Goal: Task Accomplishment & Management: Use online tool/utility

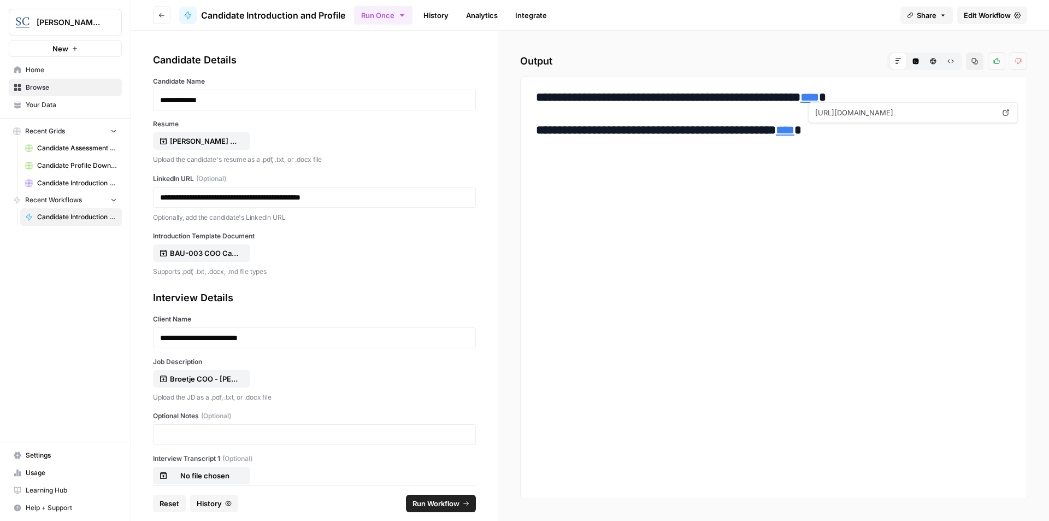
scroll to position [80, 0]
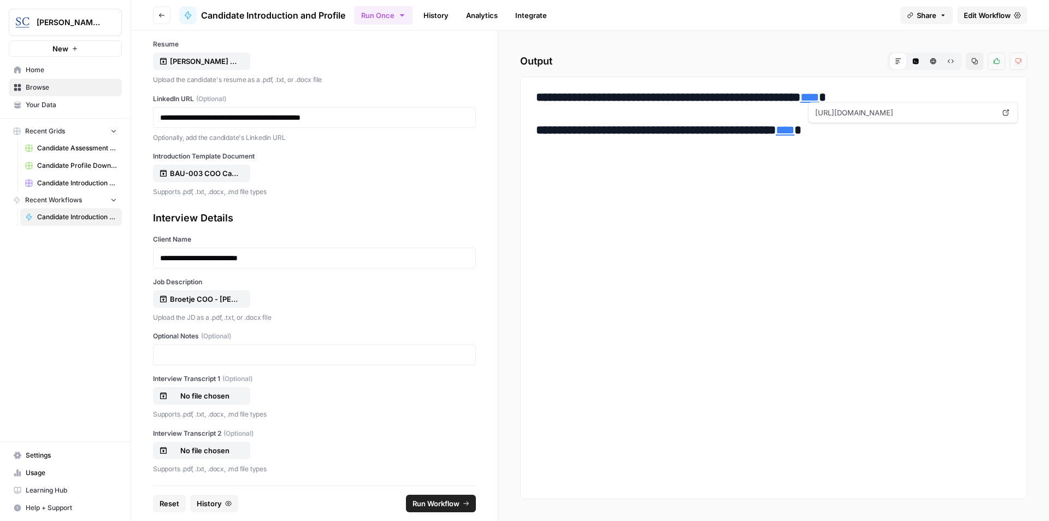
click at [172, 504] on span "Reset" at bounding box center [170, 503] width 20 height 11
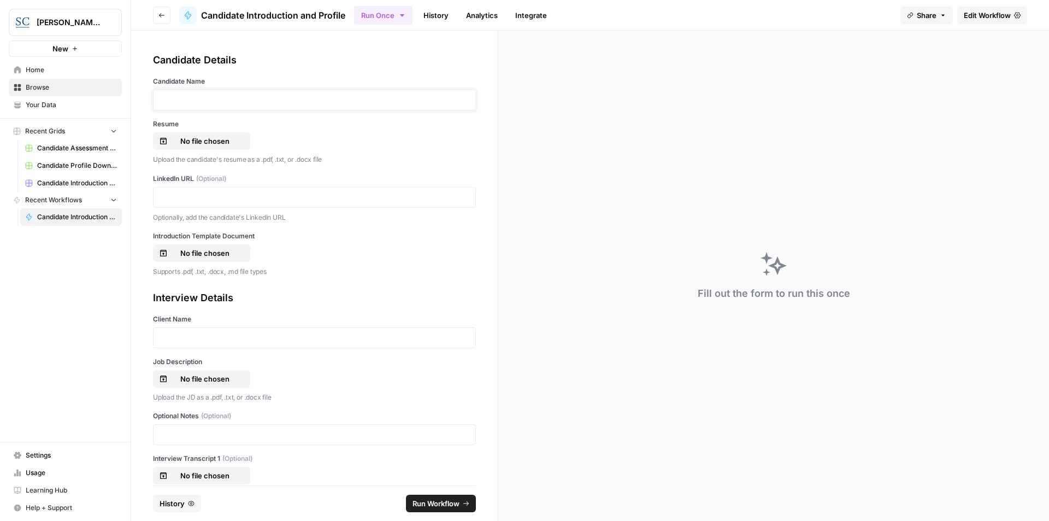
click at [216, 95] on p at bounding box center [314, 100] width 309 height 11
click at [209, 142] on p "No file chosen" at bounding box center [205, 140] width 70 height 11
click at [210, 198] on p at bounding box center [314, 197] width 309 height 11
click at [211, 252] on p "No file chosen" at bounding box center [205, 253] width 70 height 11
click at [203, 338] on p at bounding box center [314, 337] width 309 height 11
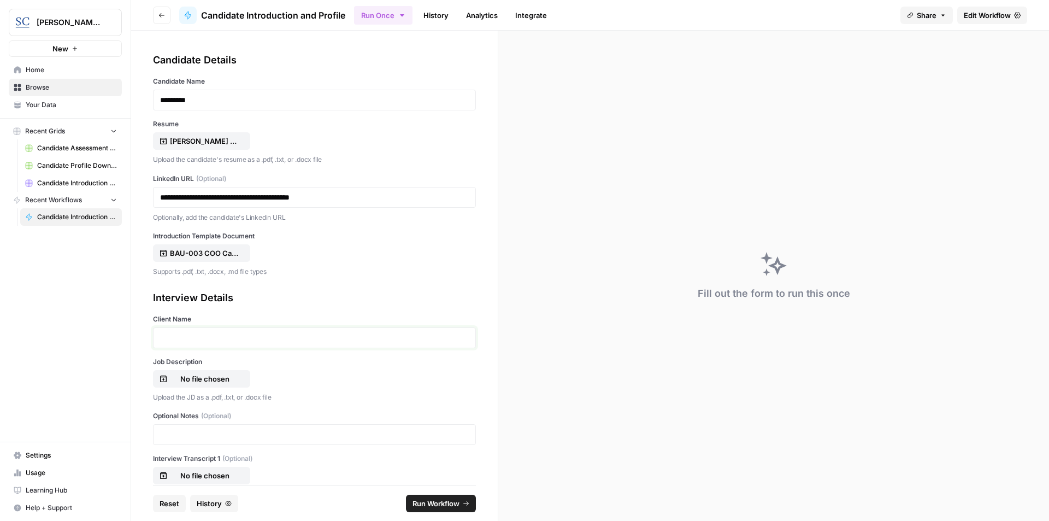
click at [203, 338] on p at bounding box center [314, 337] width 309 height 11
click at [204, 379] on p "No file chosen" at bounding box center [205, 378] width 70 height 11
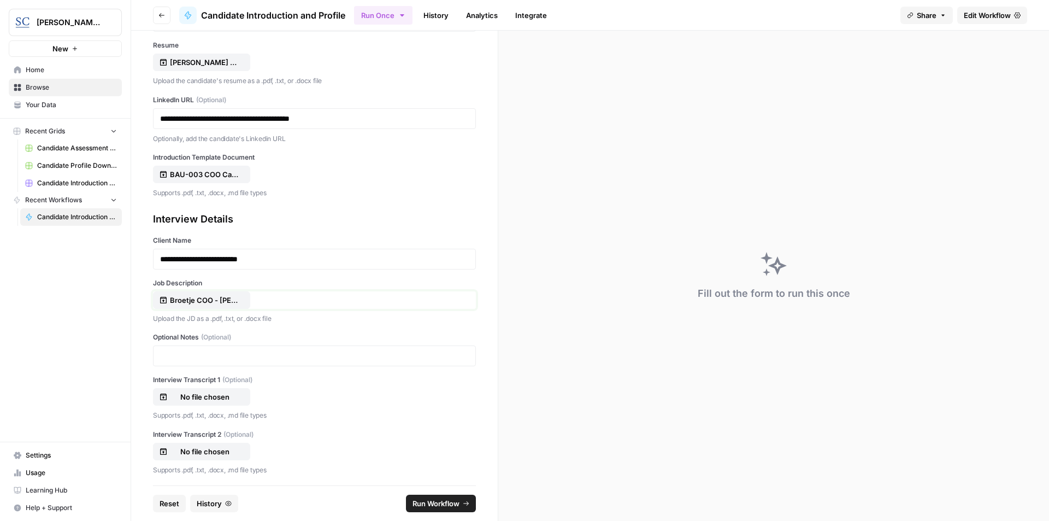
scroll to position [81, 0]
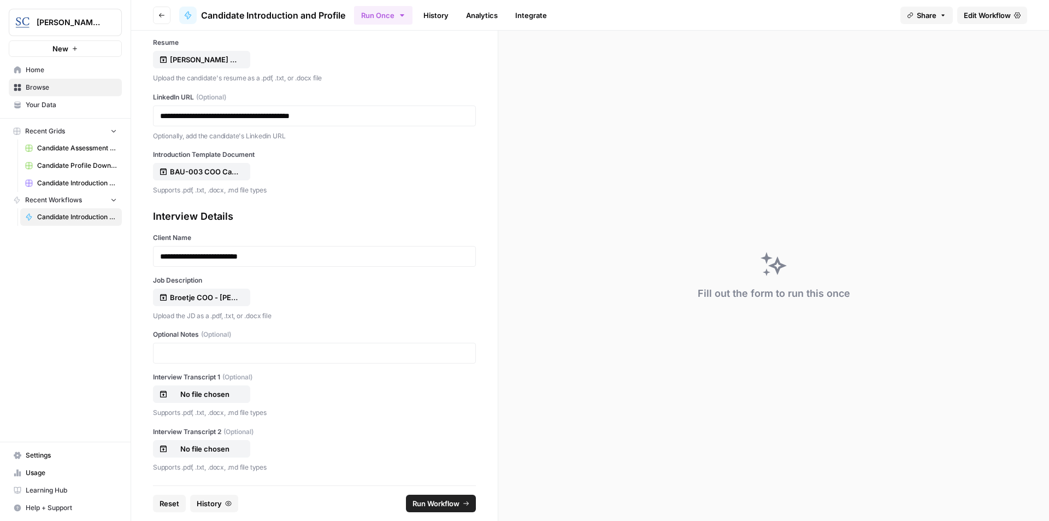
click at [449, 504] on span "Run Workflow" at bounding box center [436, 503] width 47 height 11
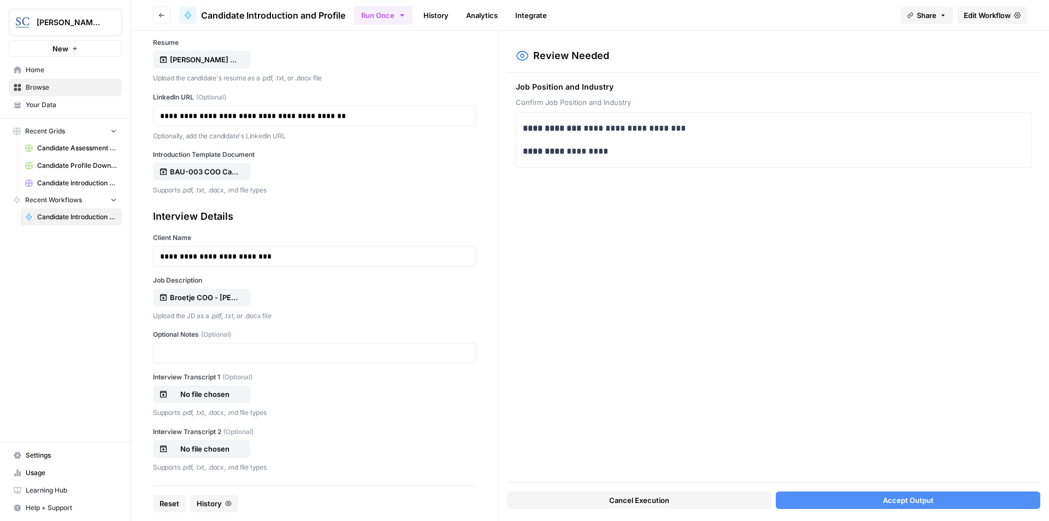
click at [928, 499] on span "Accept Output" at bounding box center [908, 499] width 51 height 11
